Goal: Information Seeking & Learning: Learn about a topic

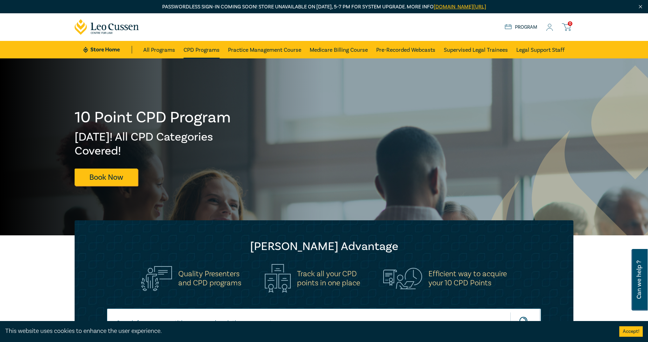
click at [194, 47] on link "CPD Programs" at bounding box center [201, 50] width 36 height 18
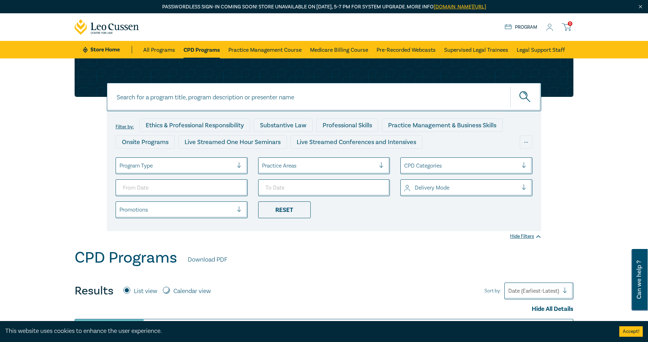
click at [217, 166] on div at bounding box center [176, 165] width 114 height 9
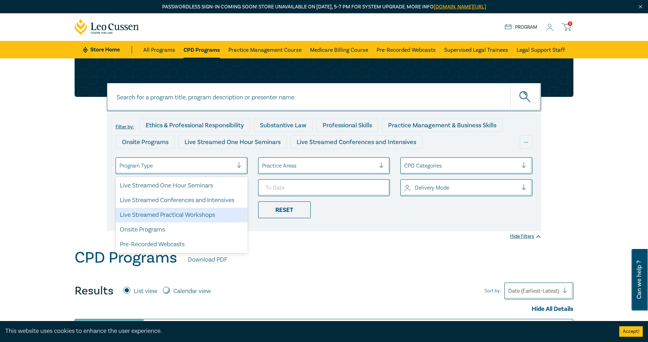
click at [189, 199] on div "Live Streamed Conferences and Intensives" at bounding box center [182, 200] width 132 height 15
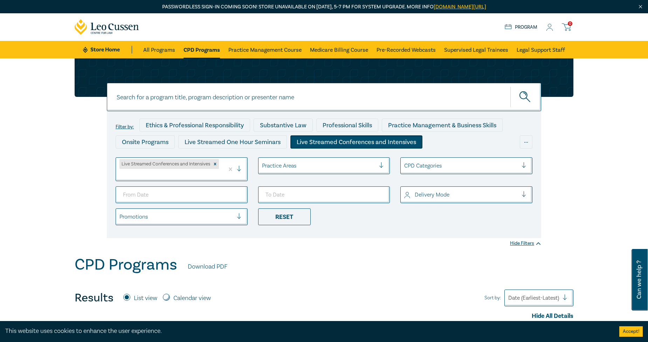
click at [316, 169] on div at bounding box center [319, 165] width 114 height 9
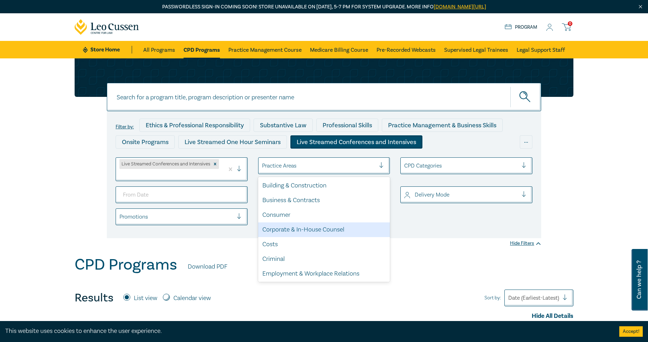
click at [305, 230] on div "Corporate & In-House Counsel" at bounding box center [324, 230] width 132 height 15
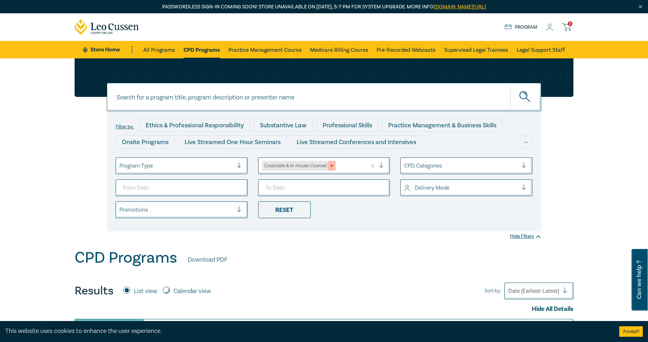
click at [332, 164] on icon "Remove Corporate & In-House Counsel" at bounding box center [331, 165] width 5 height 5
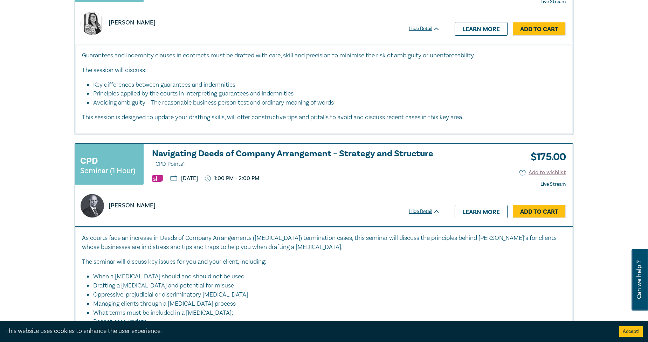
scroll to position [1478, 0]
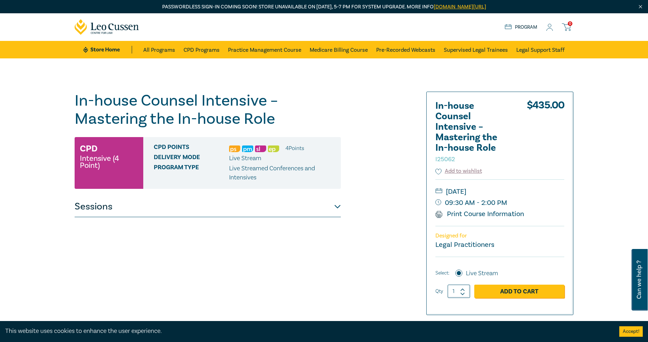
click at [100, 211] on button "Sessions" at bounding box center [208, 206] width 266 height 21
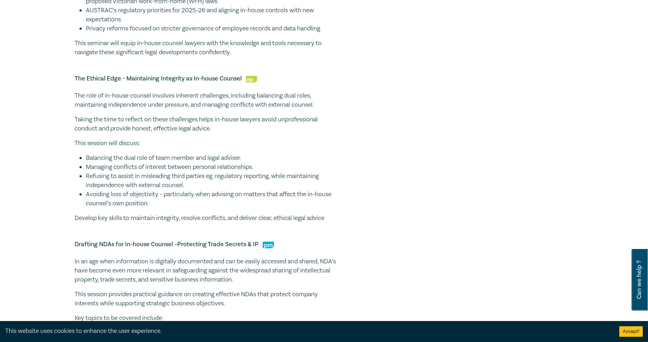
scroll to position [544, 0]
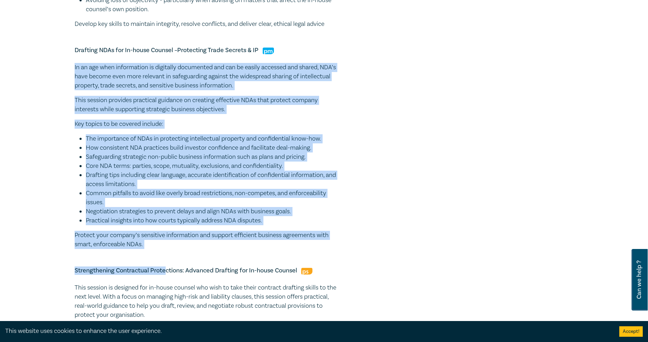
drag, startPoint x: 167, startPoint y: 252, endPoint x: 36, endPoint y: 63, distance: 229.6
drag, startPoint x: 126, startPoint y: 80, endPoint x: 127, endPoint y: 234, distance: 154.0
click at [127, 234] on p "Protect your company’s sensitive information and support efficient business agr…" at bounding box center [208, 240] width 266 height 18
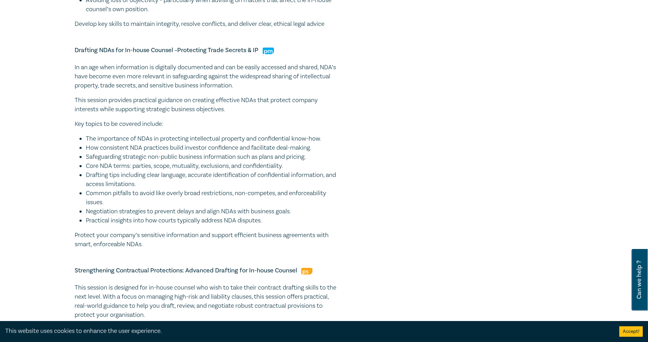
click at [127, 234] on p "Protect your company’s sensitive information and support efficient business agr…" at bounding box center [208, 240] width 266 height 18
click at [139, 246] on p "Protect your company’s sensitive information and support efficient business agr…" at bounding box center [208, 240] width 266 height 18
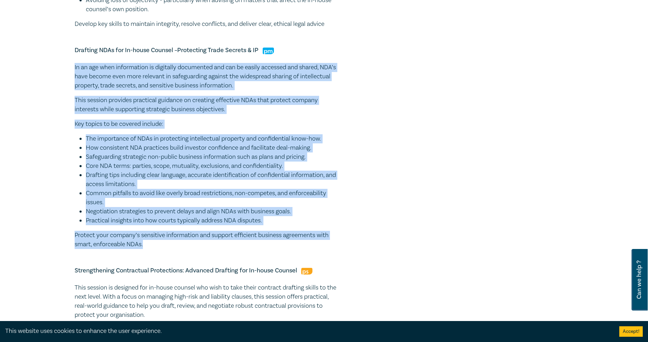
drag, startPoint x: 148, startPoint y: 244, endPoint x: 39, endPoint y: 64, distance: 210.4
copy div "In an age when information is digitally documented and can be easily accessed a…"
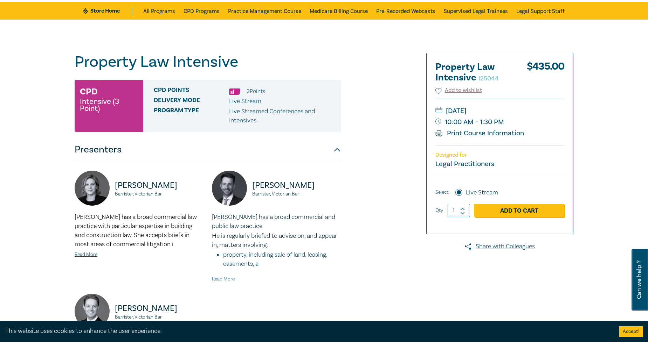
scroll to position [78, 0]
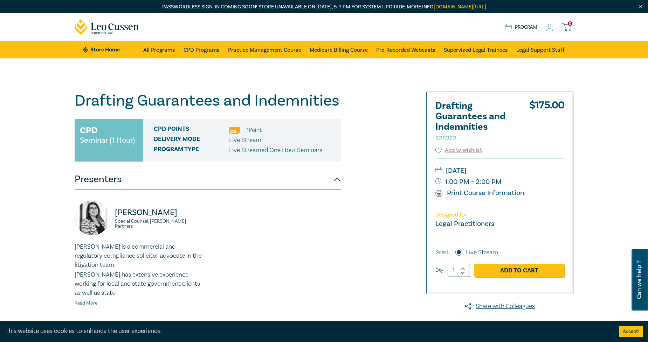
click at [167, 215] on p "[PERSON_NAME]" at bounding box center [159, 212] width 89 height 11
click at [237, 213] on div "Caroline Skeoch Special Counsel, Aitken Partners Caroline is a commercial and r…" at bounding box center [207, 260] width 274 height 118
